Goal: Task Accomplishment & Management: Manage account settings

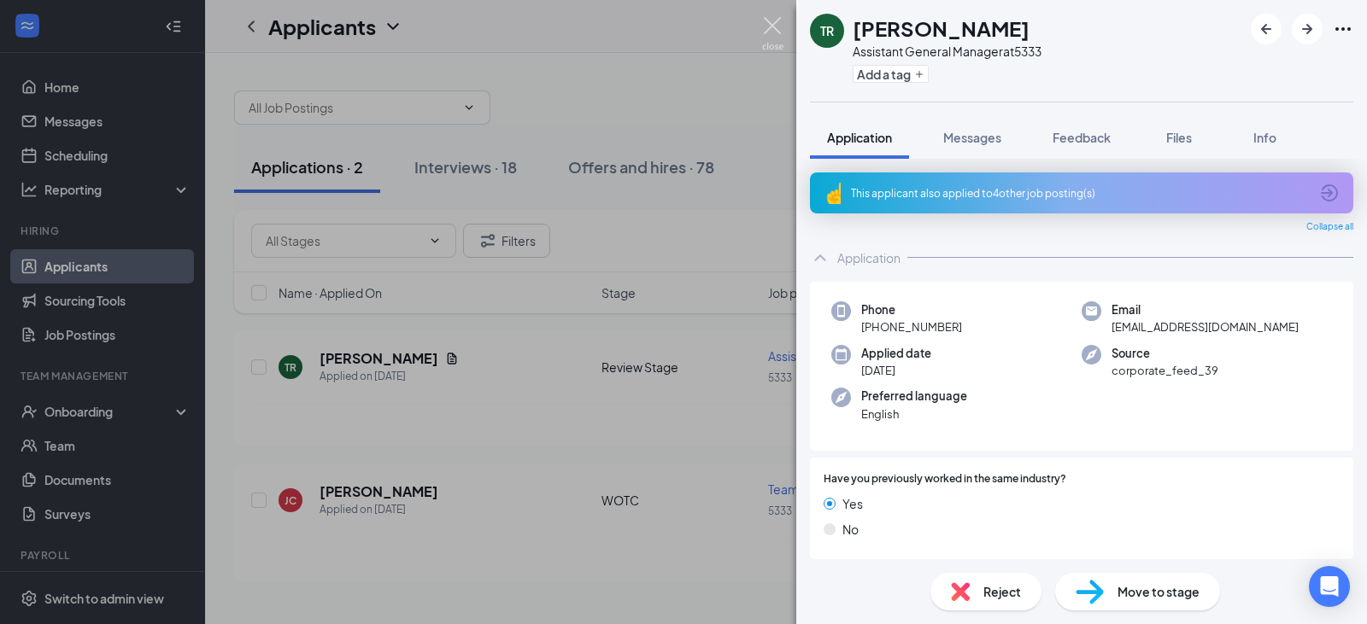
click at [768, 24] on img at bounding box center [772, 33] width 21 height 33
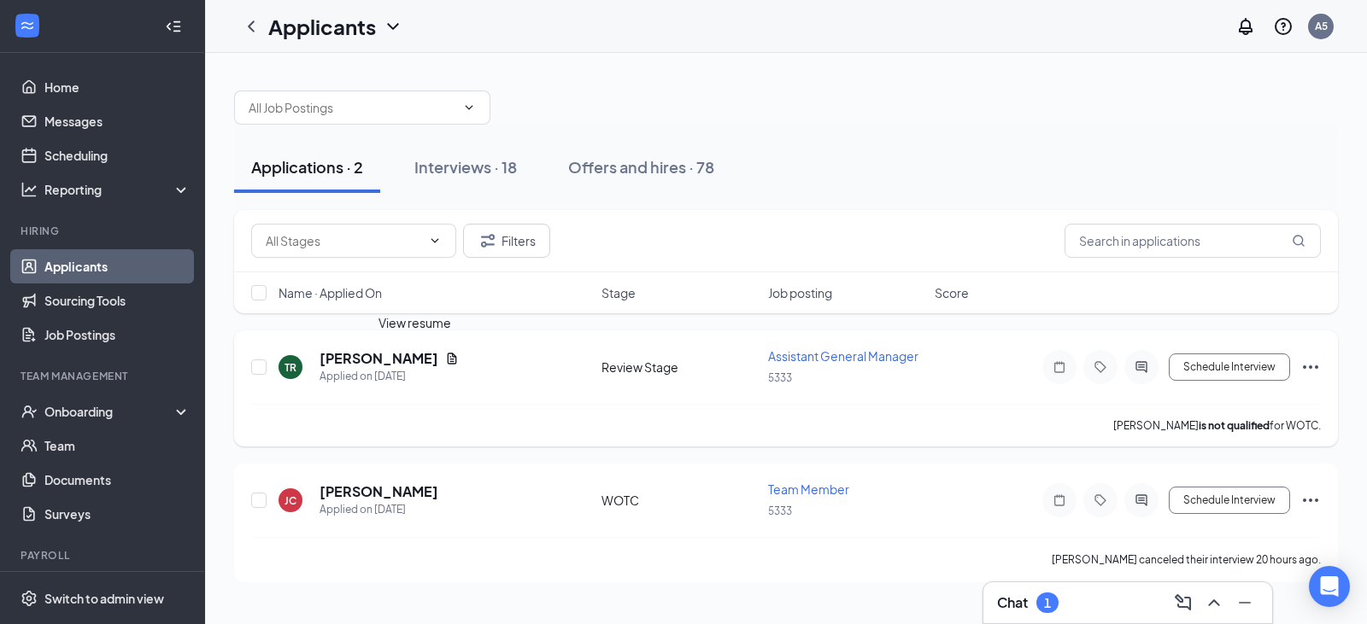
click at [445, 358] on icon "Document" at bounding box center [452, 359] width 14 height 14
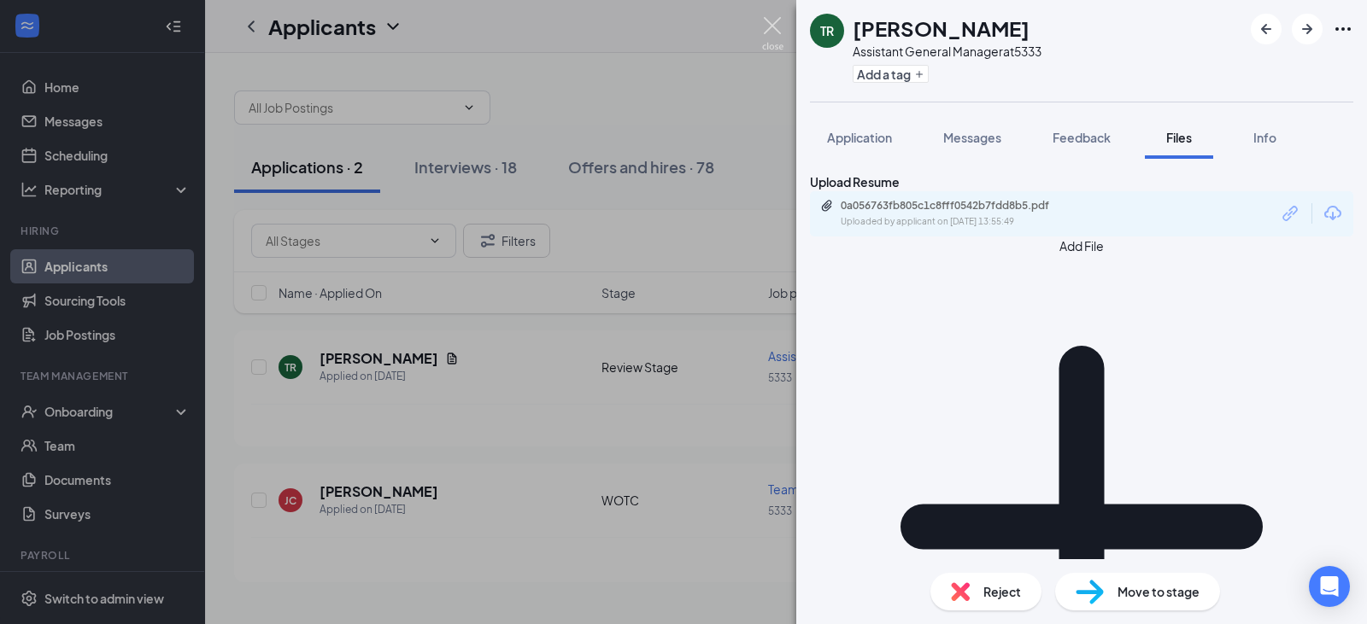
click at [774, 32] on img at bounding box center [772, 33] width 21 height 33
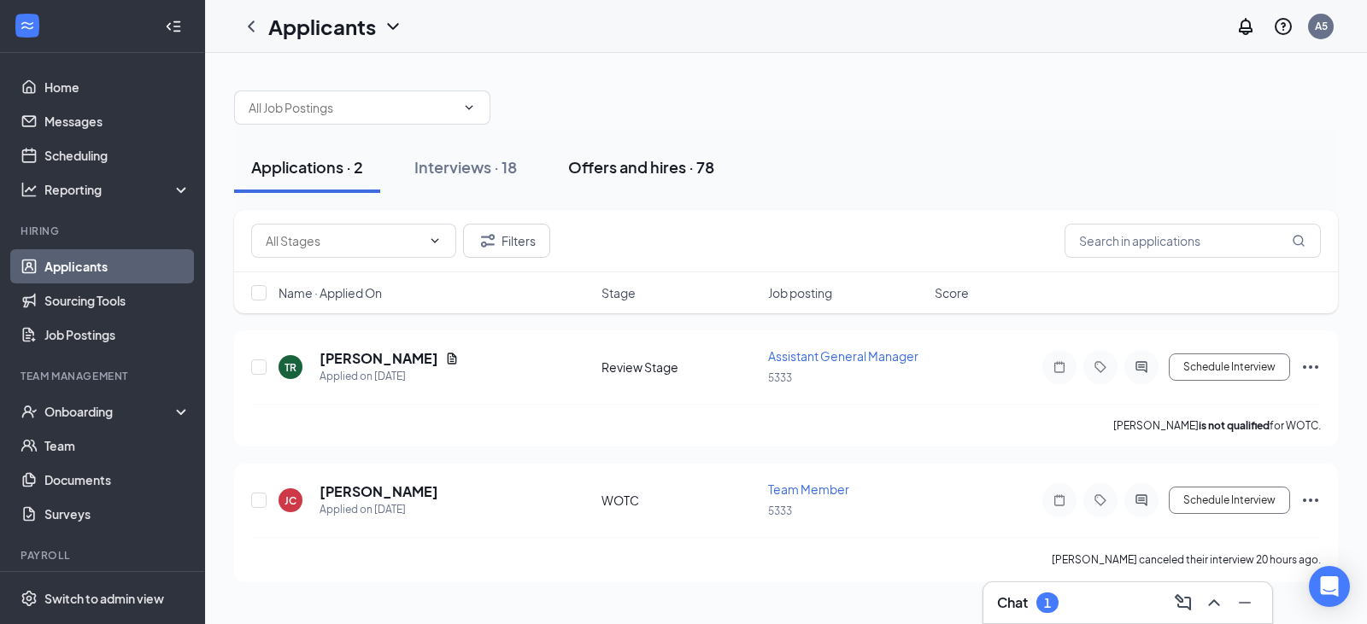
click at [600, 169] on div "Offers and hires · 78" at bounding box center [641, 166] width 146 height 21
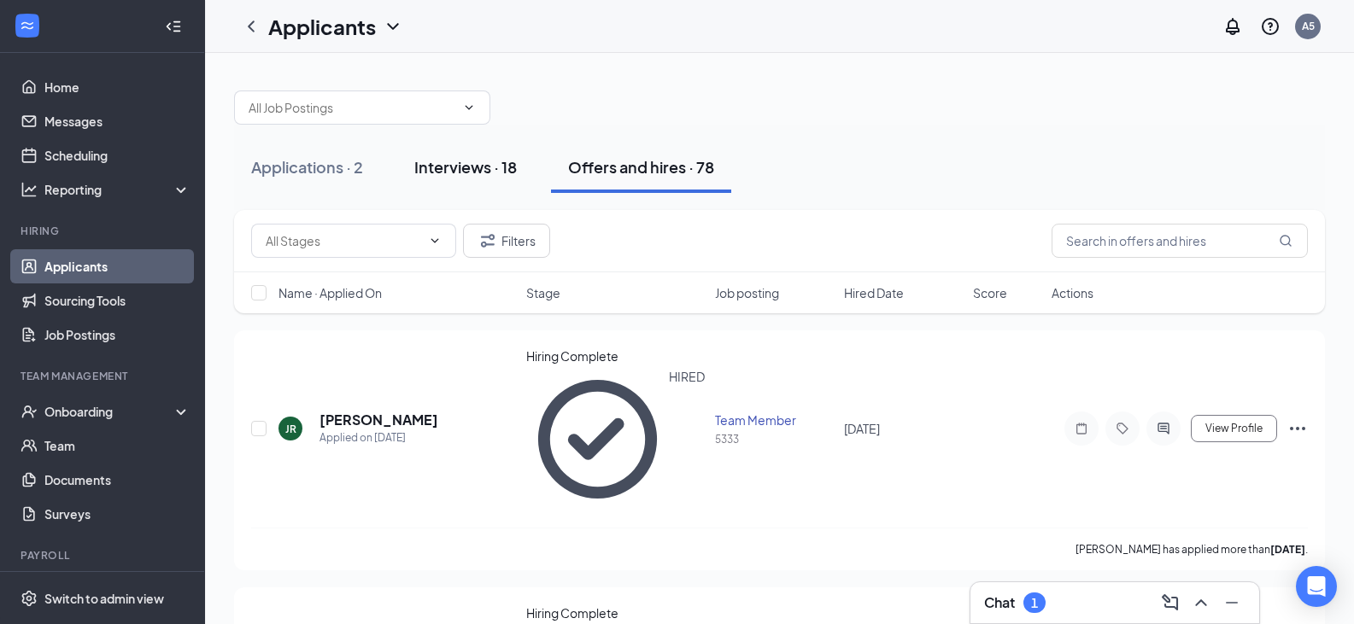
click at [472, 171] on div "Interviews · 18" at bounding box center [465, 166] width 103 height 21
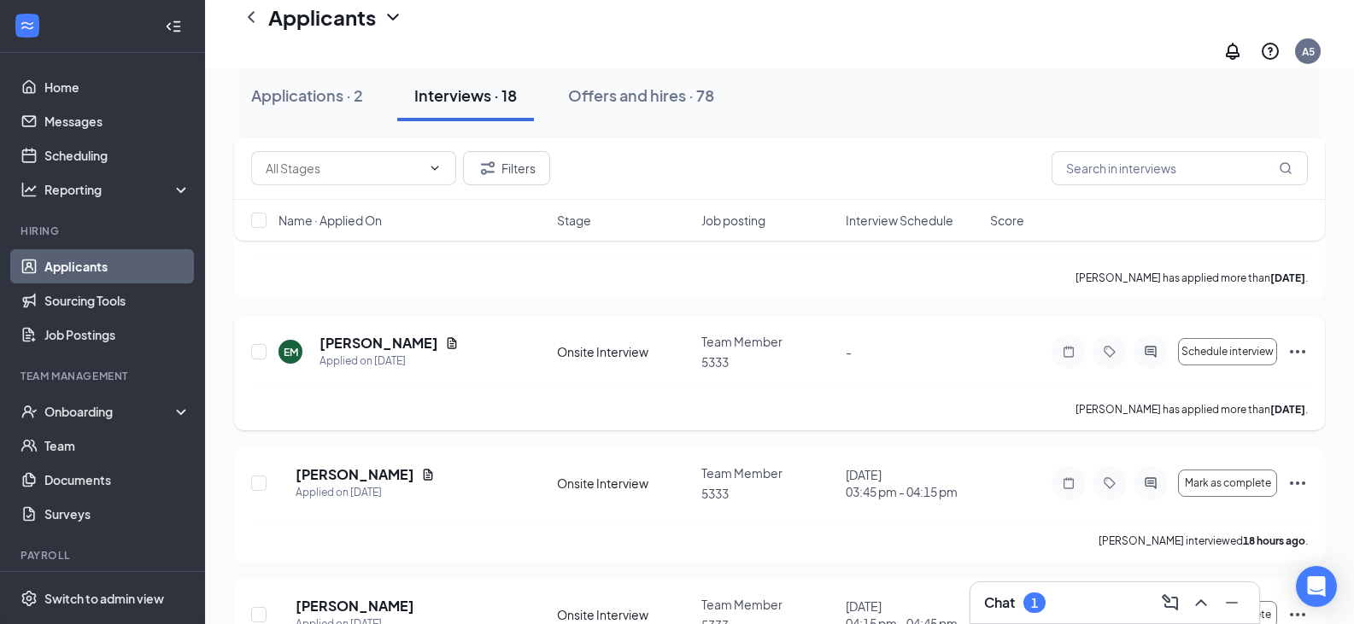
scroll to position [854, 0]
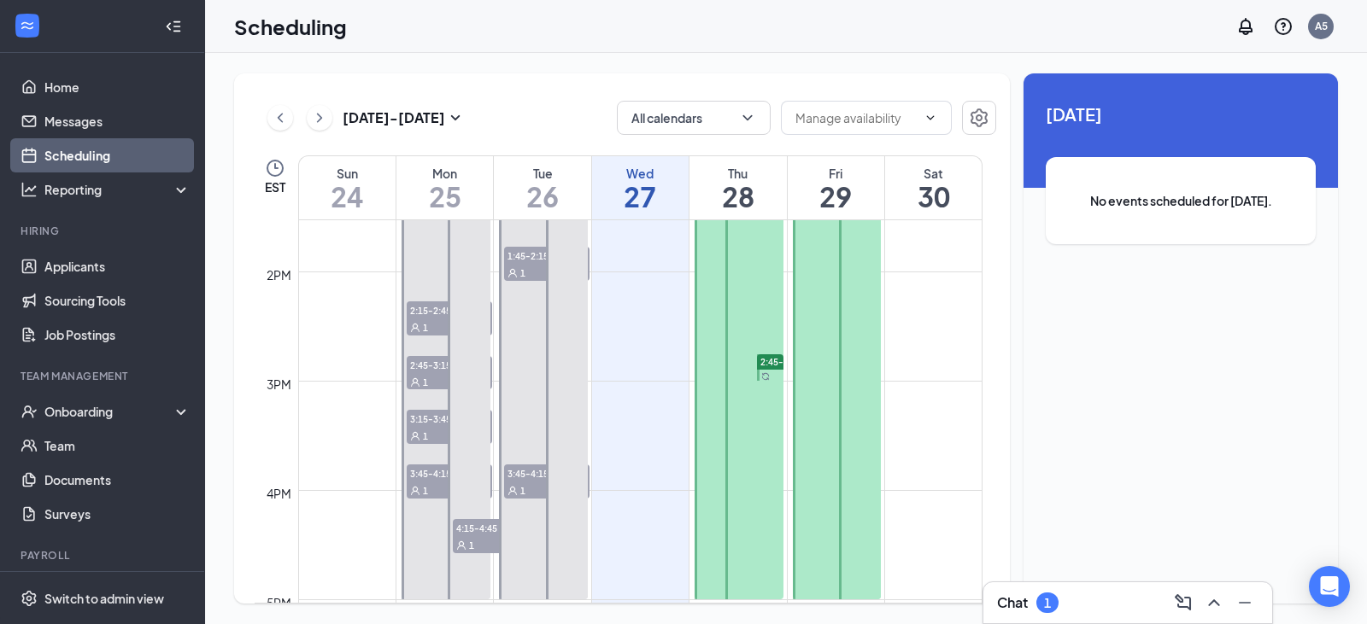
scroll to position [1438, 0]
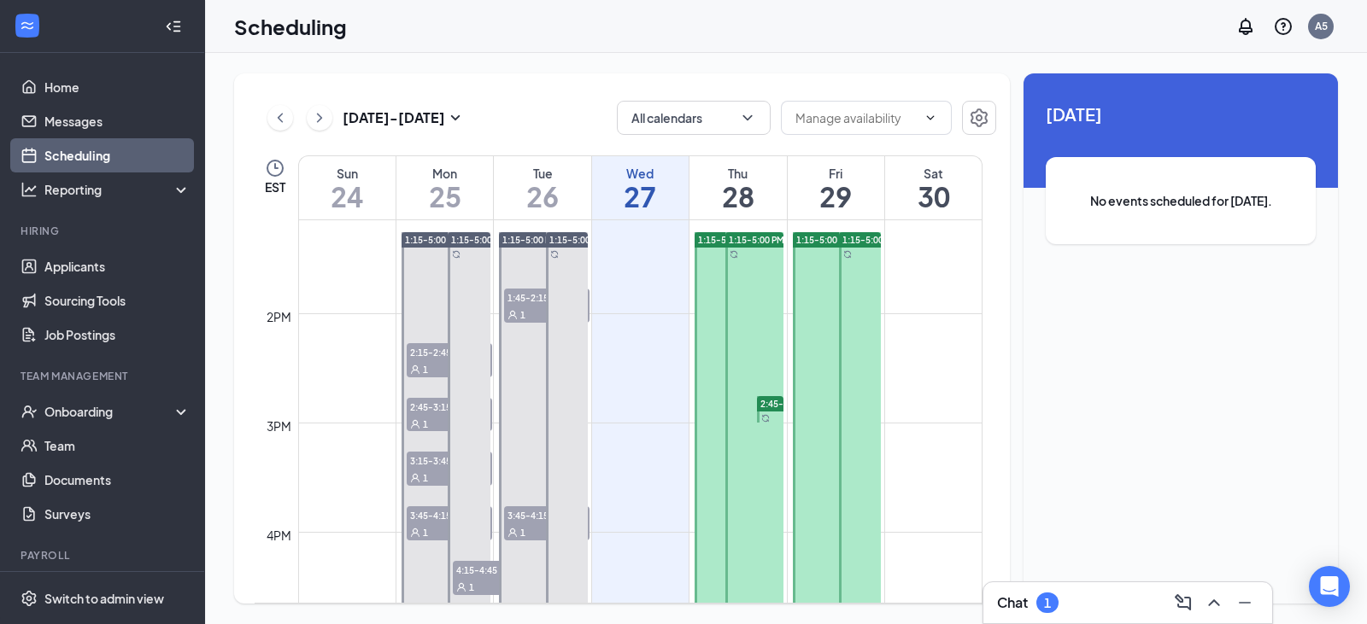
click at [718, 238] on span "1:15-5:00 PM" at bounding box center [726, 240] width 56 height 12
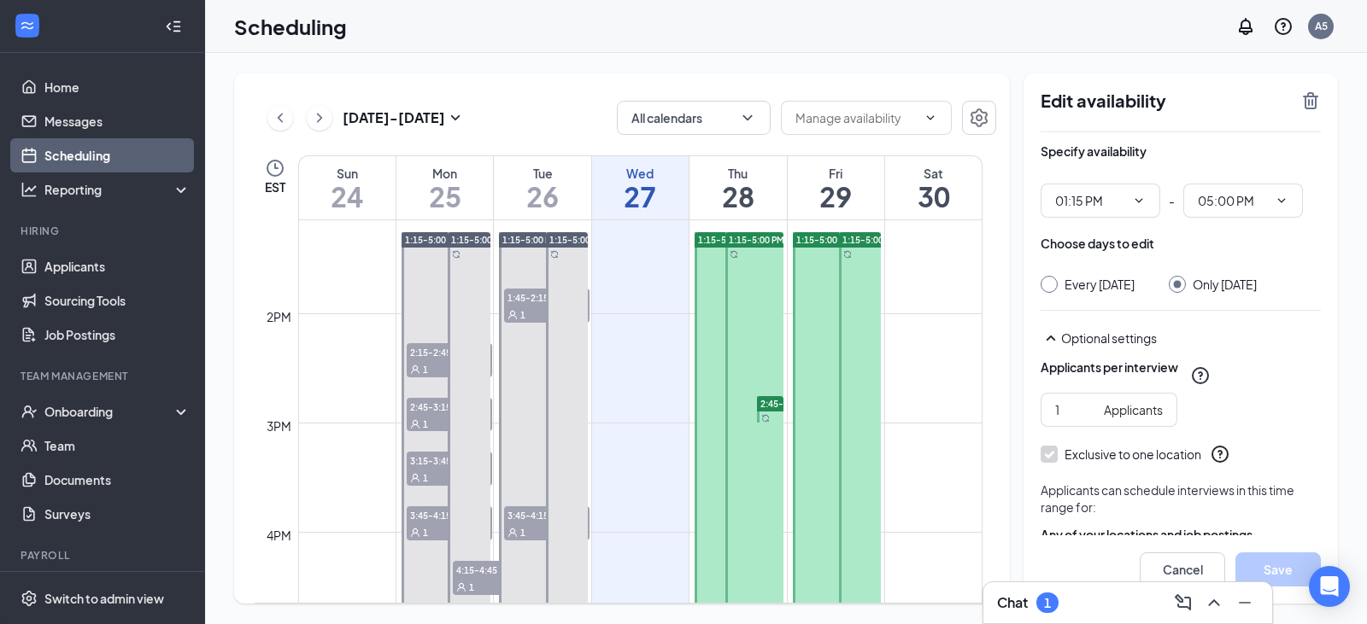
type input "01:15 PM"
type input "05:00 PM"
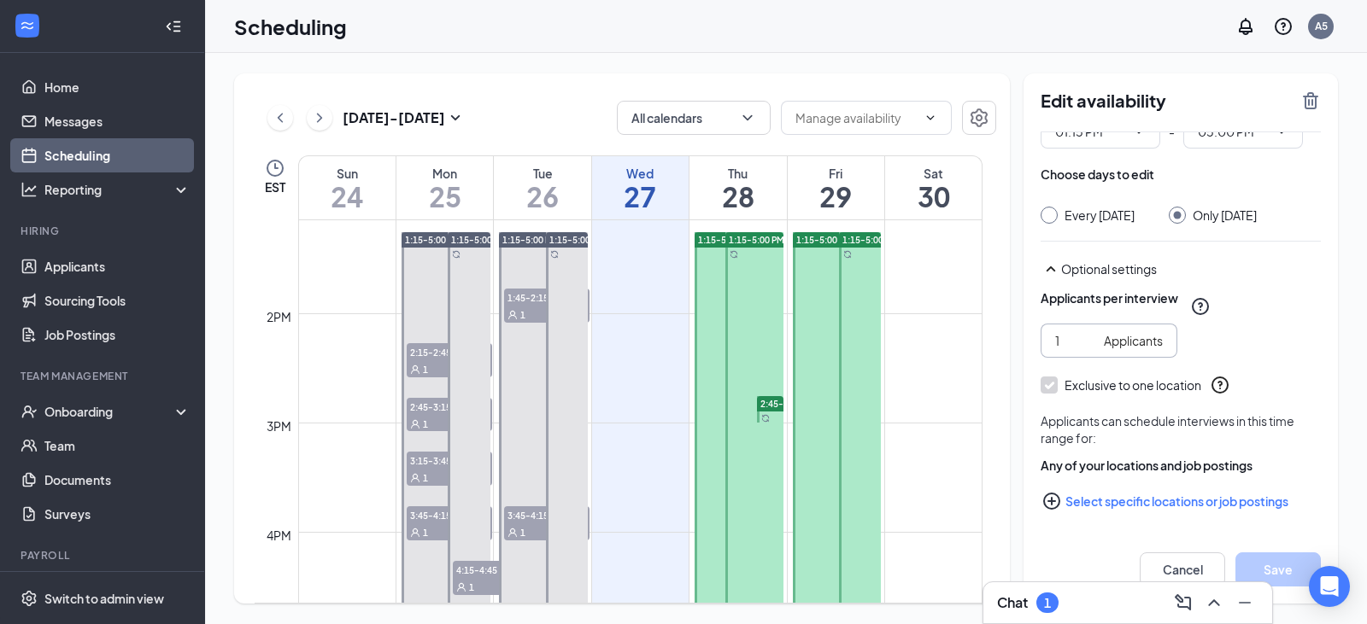
scroll to position [86, 0]
